Goal: Navigation & Orientation: Go to known website

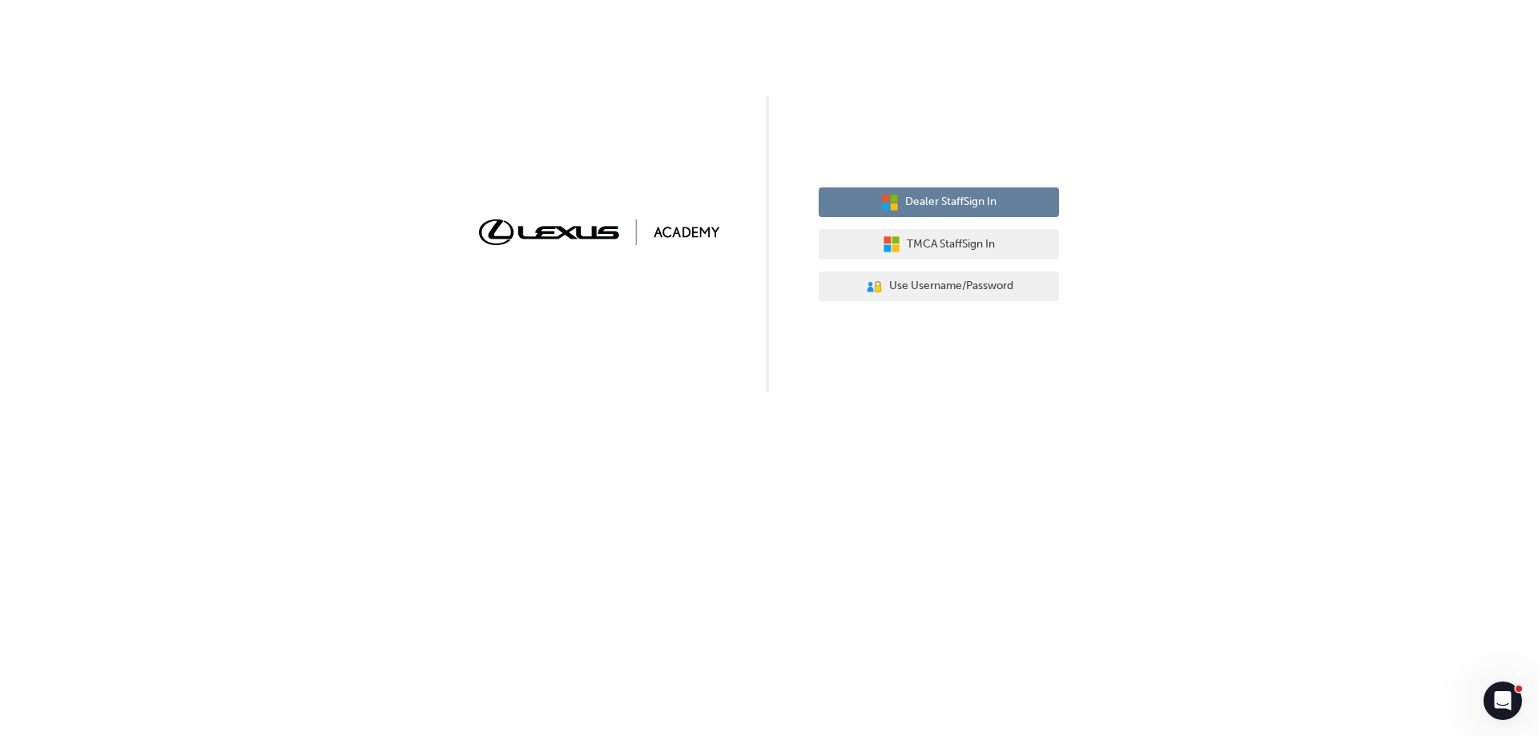
click at [953, 207] on span "Dealer Staff Sign In" at bounding box center [950, 202] width 91 height 18
